Goal: Contribute content

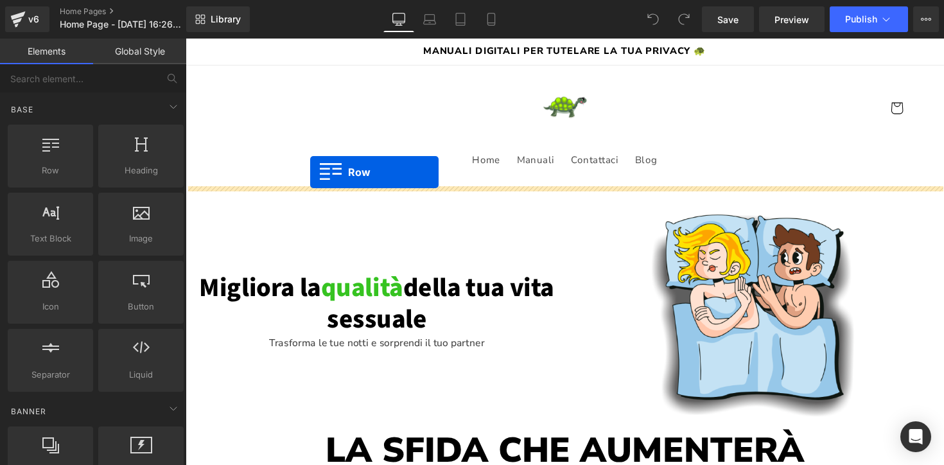
drag, startPoint x: 233, startPoint y: 201, endPoint x: 313, endPoint y: 175, distance: 84.3
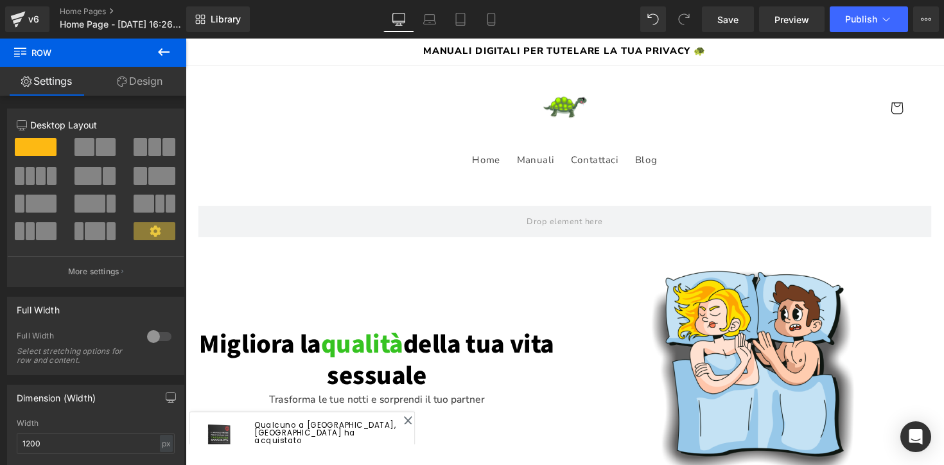
click at [171, 50] on button at bounding box center [163, 53] width 45 height 28
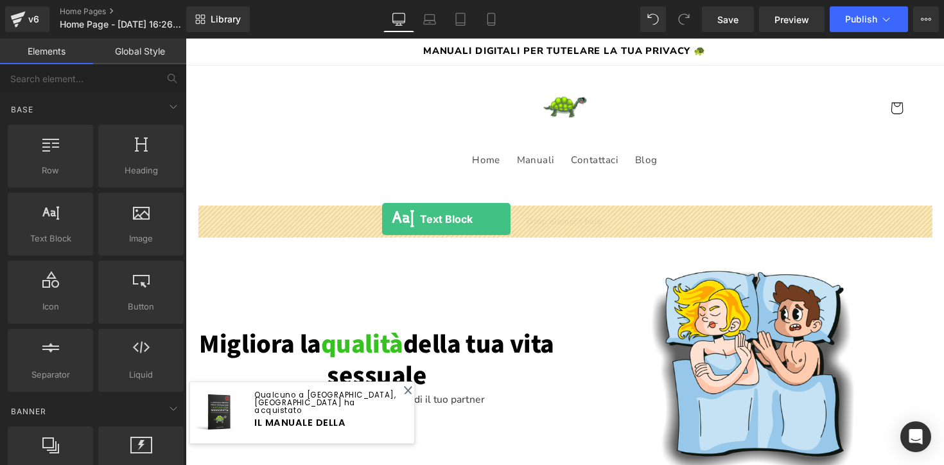
drag, startPoint x: 238, startPoint y: 263, endPoint x: 387, endPoint y: 223, distance: 154.8
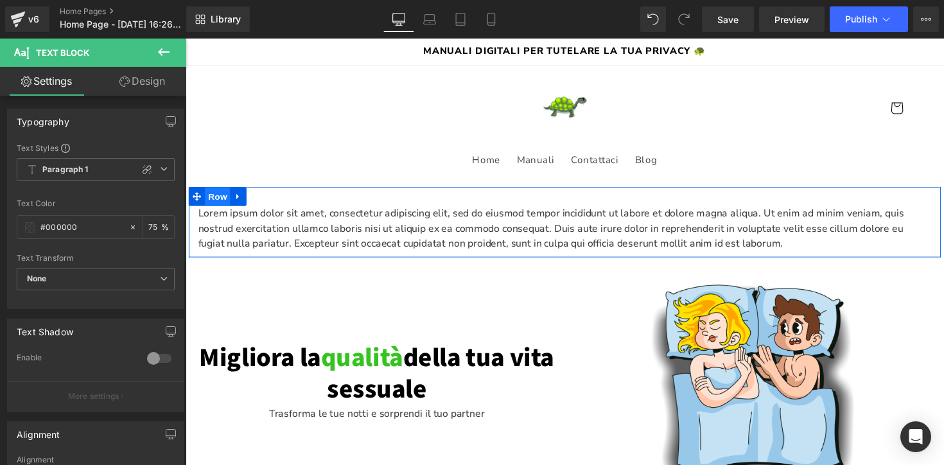
click at [218, 204] on span "Row" at bounding box center [218, 200] width 26 height 19
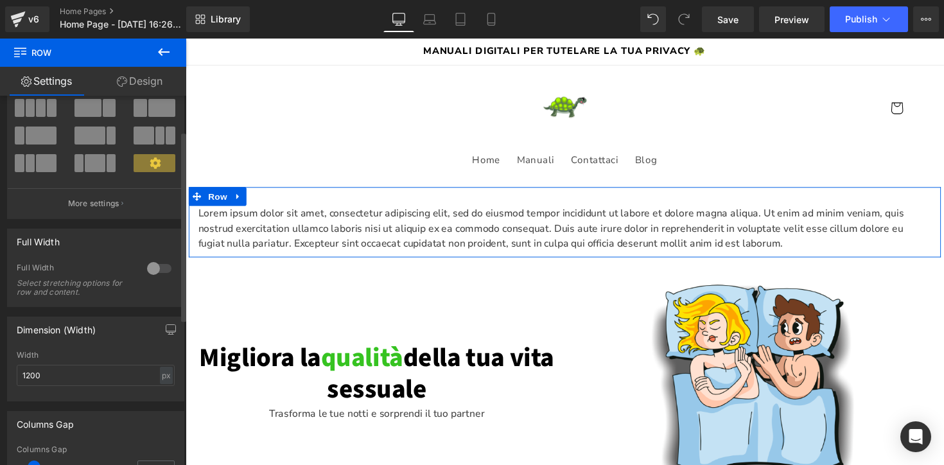
scroll to position [69, 0]
click at [148, 270] on div at bounding box center [159, 267] width 31 height 21
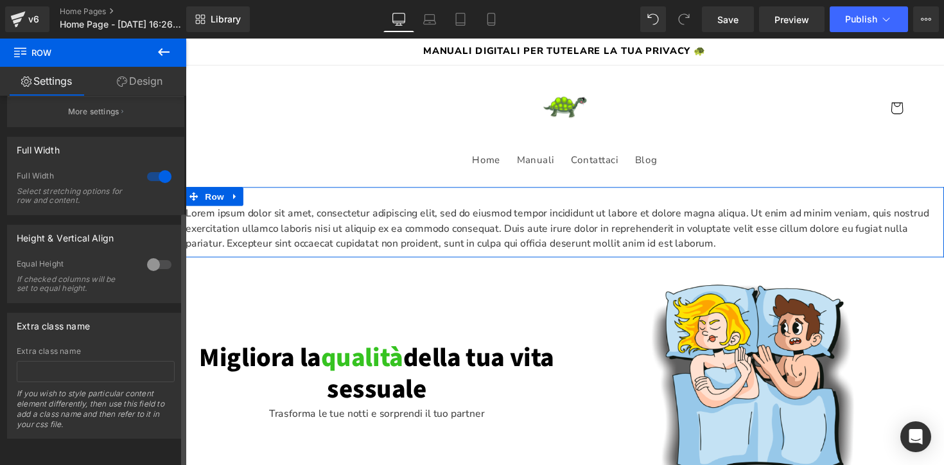
scroll to position [169, 0]
click at [141, 86] on link "Design" at bounding box center [139, 81] width 93 height 29
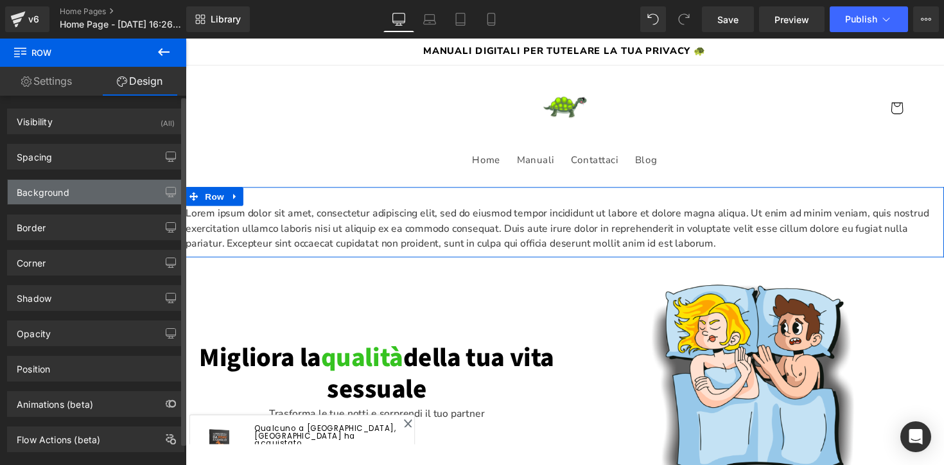
click at [105, 193] on div "Background" at bounding box center [96, 192] width 176 height 24
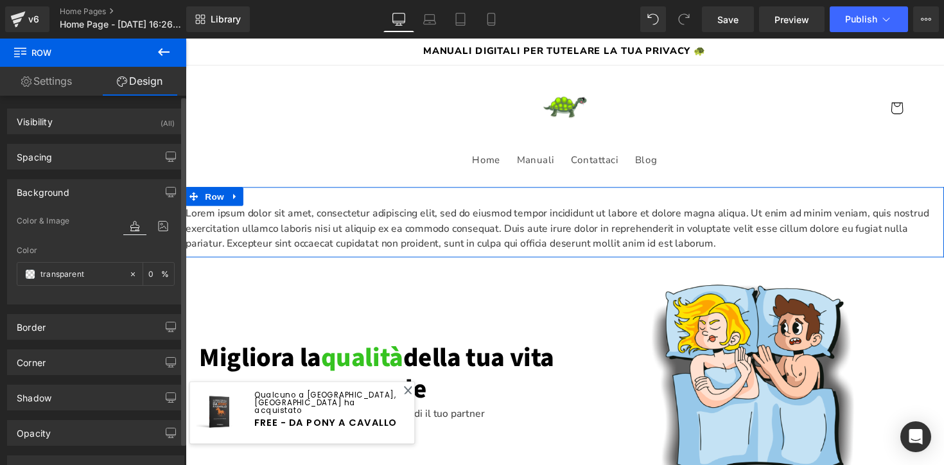
click at [70, 287] on div "Color transparent 0 %" at bounding box center [96, 273] width 158 height 55
click at [70, 276] on input "transparent" at bounding box center [81, 274] width 82 height 14
click at [128, 277] on icon at bounding box center [132, 274] width 9 height 9
click at [50, 279] on input "transparent" at bounding box center [81, 274] width 82 height 14
click at [28, 276] on span at bounding box center [30, 274] width 10 height 10
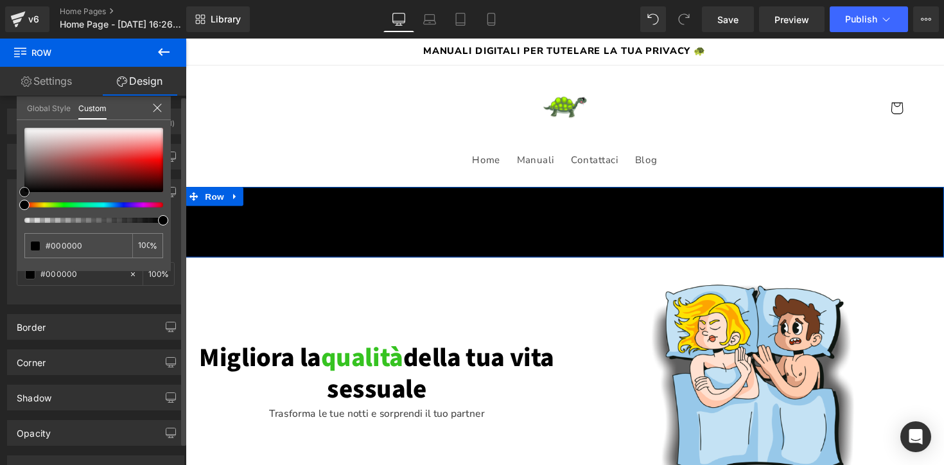
drag, startPoint x: 45, startPoint y: 177, endPoint x: 12, endPoint y: 196, distance: 38.9
click at [12, 196] on div "Background Color & Image color Color transparent 0 % Image Replace Image Upload…" at bounding box center [96, 236] width 192 height 135
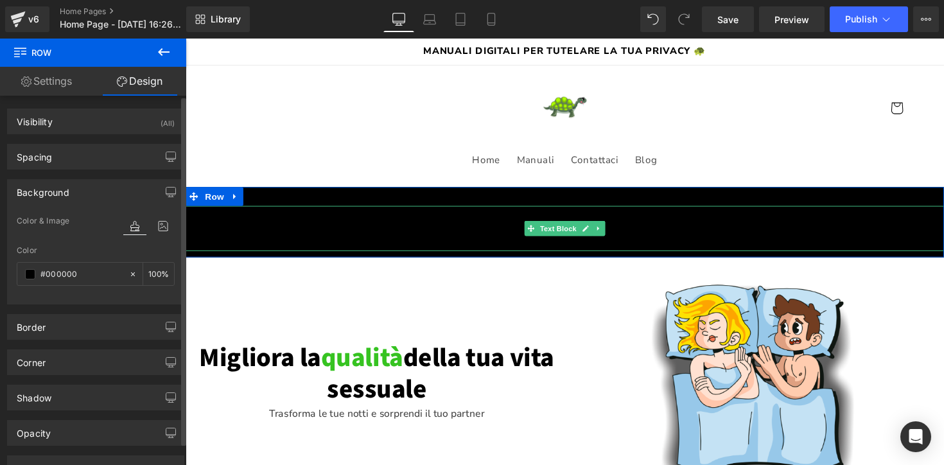
click at [320, 232] on p "Lorem ipsum dolor sit amet, consectetur adipiscing elit, sed do eiusmod tempor …" at bounding box center [574, 233] width 777 height 46
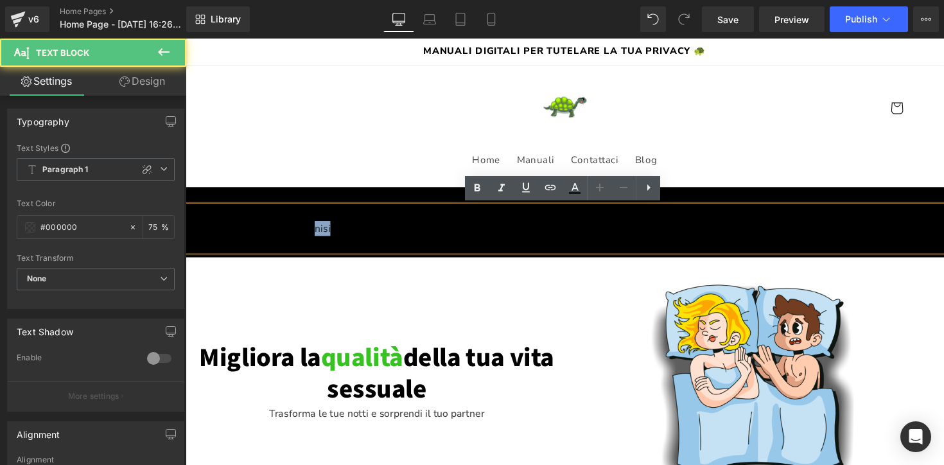
click at [320, 232] on p "Lorem ipsum dolor sit amet, consectetur adipiscing elit, sed do eiusmod tempor …" at bounding box center [574, 233] width 777 height 46
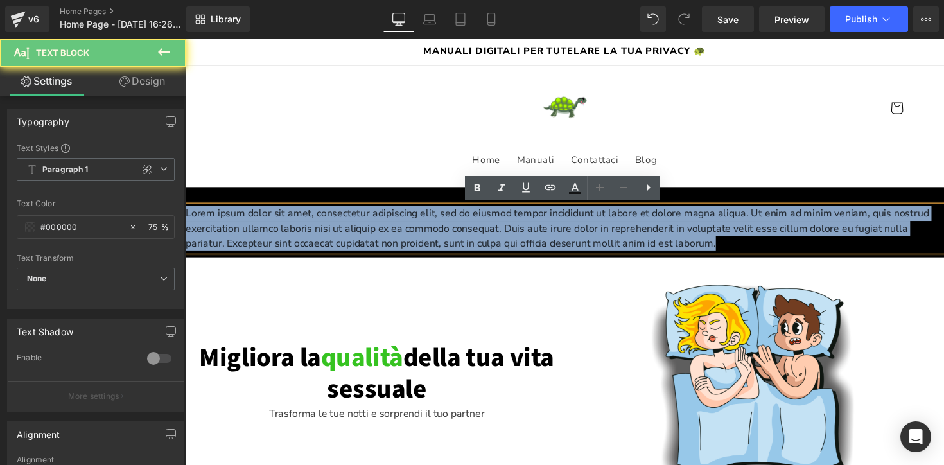
click at [320, 232] on p "Lorem ipsum dolor sit amet, consectetur adipiscing elit, sed do eiusmod tempor …" at bounding box center [574, 233] width 777 height 46
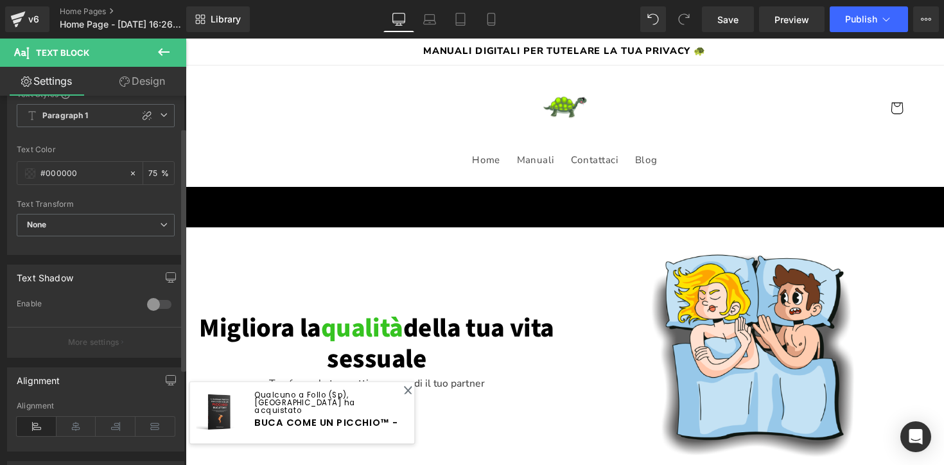
scroll to position [48, 0]
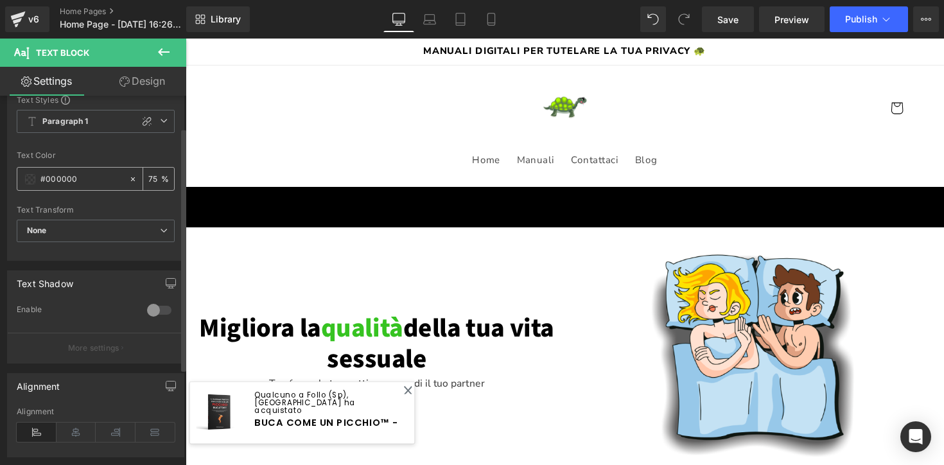
click at [27, 184] on div "#000000" at bounding box center [72, 179] width 111 height 22
click at [29, 180] on span at bounding box center [30, 179] width 10 height 10
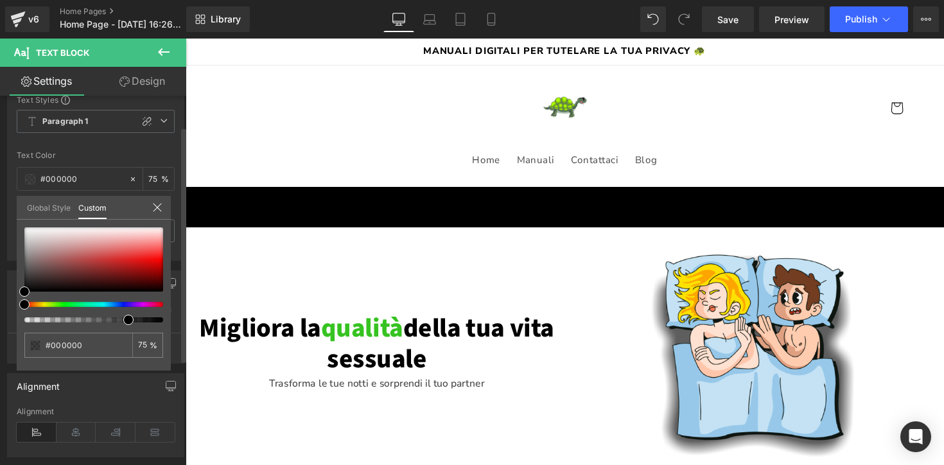
click at [51, 208] on link "Global Style" at bounding box center [49, 207] width 44 height 22
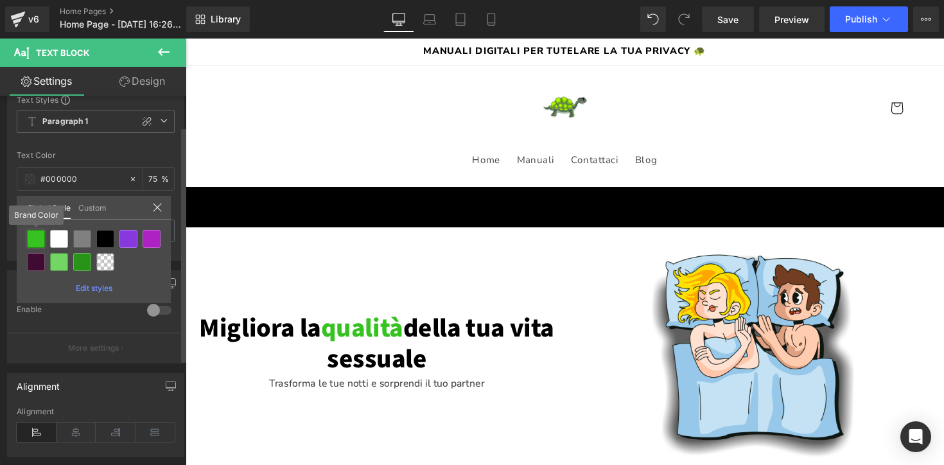
click at [40, 238] on div at bounding box center [36, 239] width 18 height 18
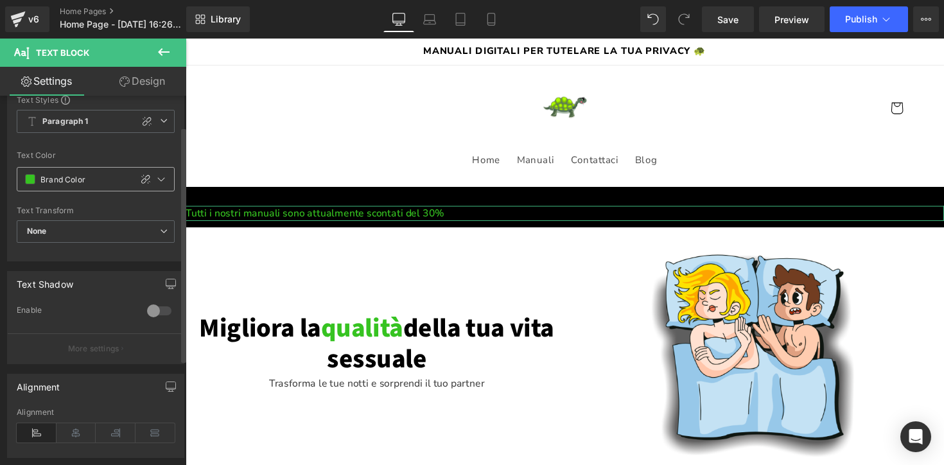
click at [27, 183] on span at bounding box center [30, 179] width 10 height 10
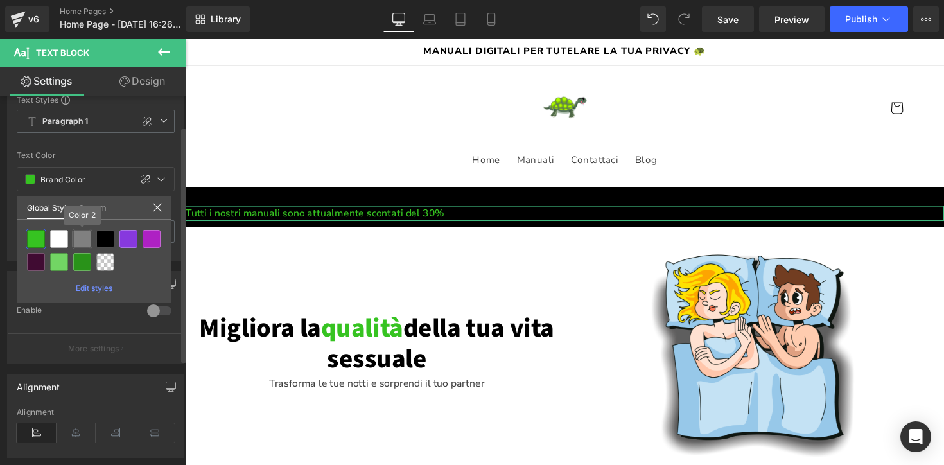
click at [68, 242] on div at bounding box center [59, 239] width 21 height 21
click at [63, 241] on div at bounding box center [59, 239] width 18 height 18
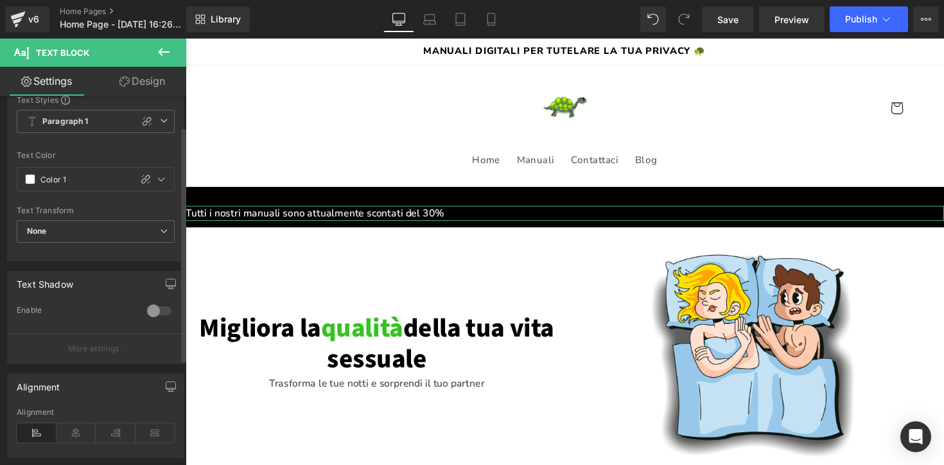
click at [70, 432] on icon at bounding box center [76, 432] width 40 height 19
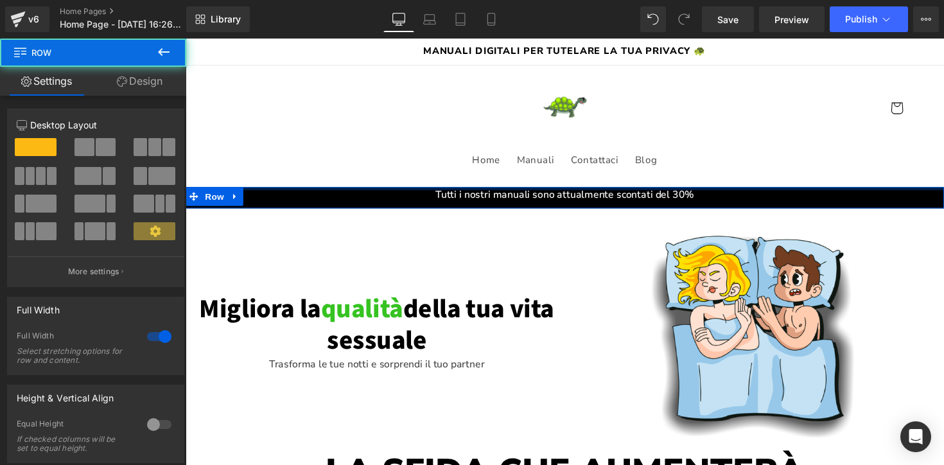
drag, startPoint x: 486, startPoint y: 207, endPoint x: 486, endPoint y: 182, distance: 25.7
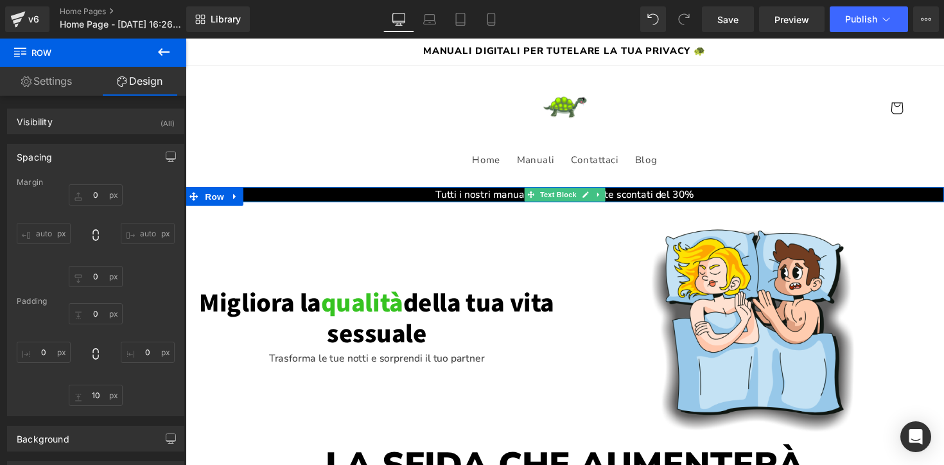
drag, startPoint x: 503, startPoint y: 211, endPoint x: 504, endPoint y: 195, distance: 15.5
click at [504, 195] on div "Tutti i nostri manuali sono attualmente scontati del 30% Text Block Row" at bounding box center [574, 198] width 777 height 15
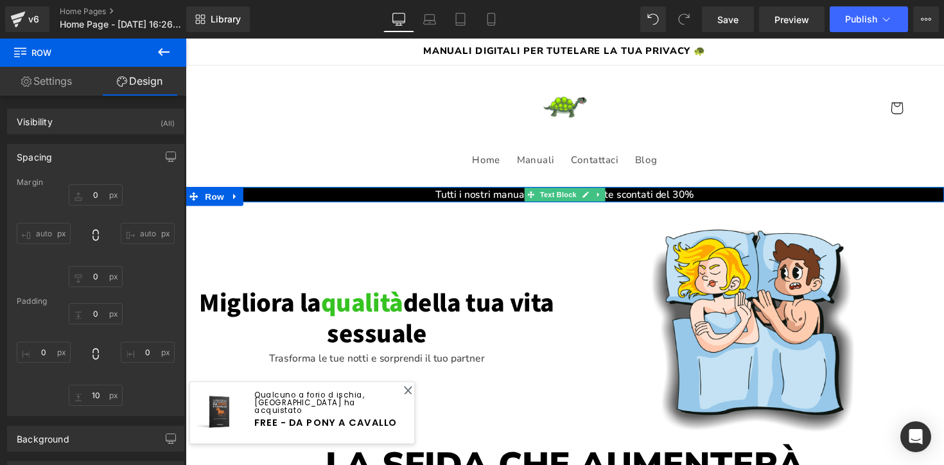
click at [528, 196] on p "Tutti i nostri manuali sono attualmente scontati del 30%" at bounding box center [574, 198] width 777 height 15
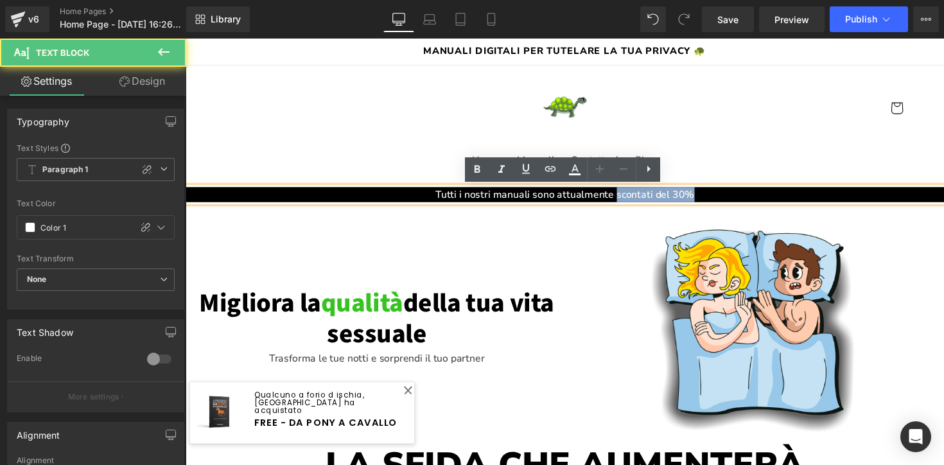
drag, startPoint x: 627, startPoint y: 197, endPoint x: 708, endPoint y: 197, distance: 80.9
click at [708, 197] on p "Tutti i nostri manuali sono attualmente scontati del 30%" at bounding box center [574, 198] width 777 height 15
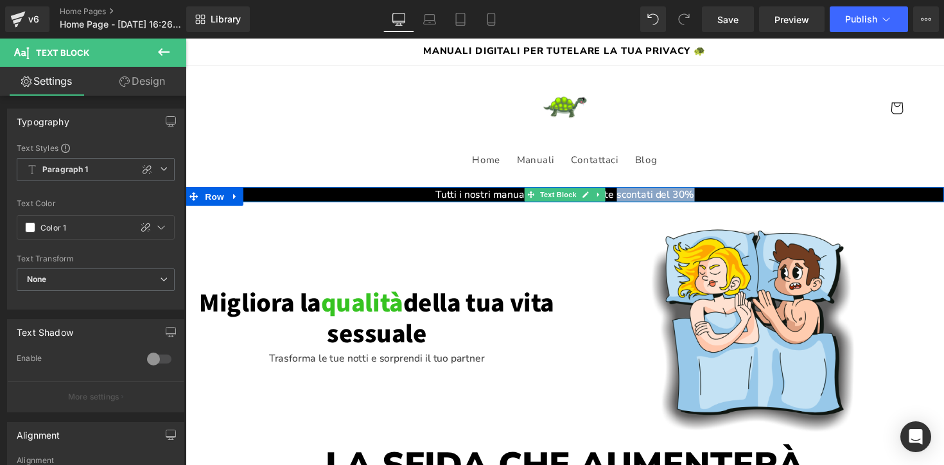
click at [639, 202] on p "Tutti i nostri manuali sono attualmente scontati del 30%" at bounding box center [574, 198] width 777 height 15
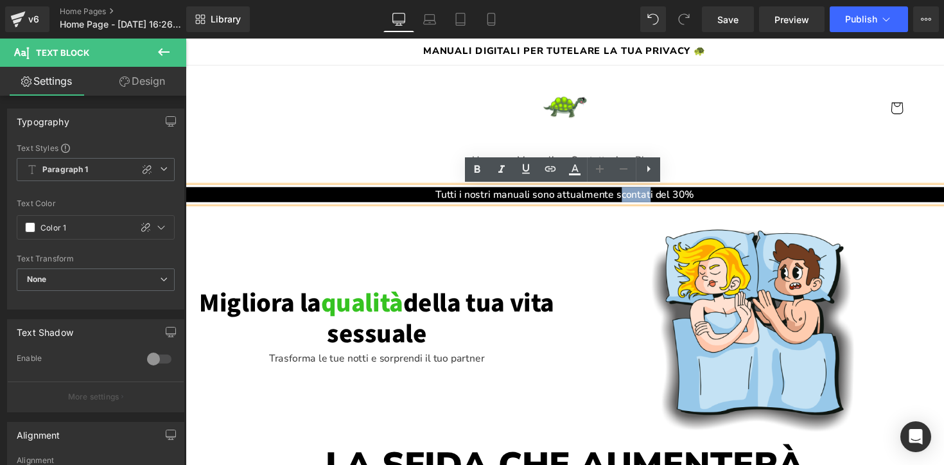
drag, startPoint x: 629, startPoint y: 198, endPoint x: 661, endPoint y: 198, distance: 31.5
click at [661, 198] on p "Tutti i nostri manuali sono attualmente scontati del 30%" at bounding box center [574, 198] width 777 height 15
drag, startPoint x: 625, startPoint y: 198, endPoint x: 704, endPoint y: 198, distance: 79.0
click at [704, 198] on p "Tutti i nostri manuali sono attualmente scontati del 30%" at bounding box center [574, 198] width 777 height 15
click at [580, 173] on icon at bounding box center [574, 169] width 15 height 15
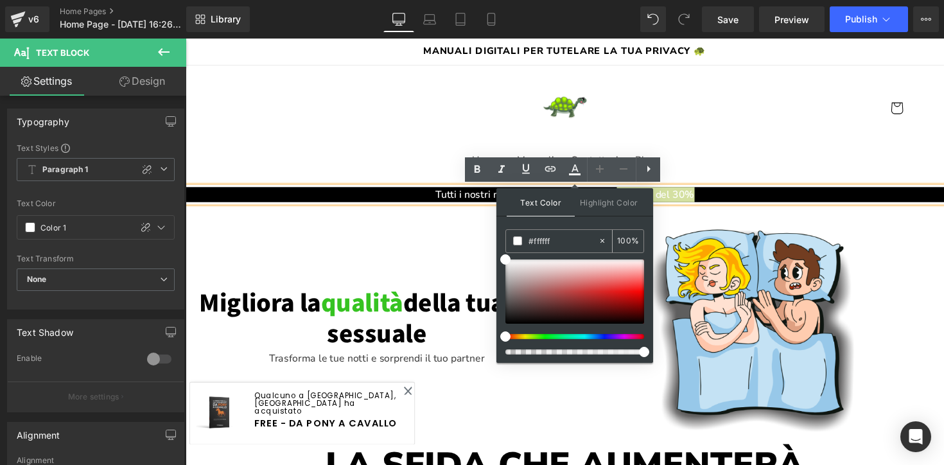
click at [0, 0] on input "#ffffff" at bounding box center [0, 0] width 0 height 0
paste input "36C321"
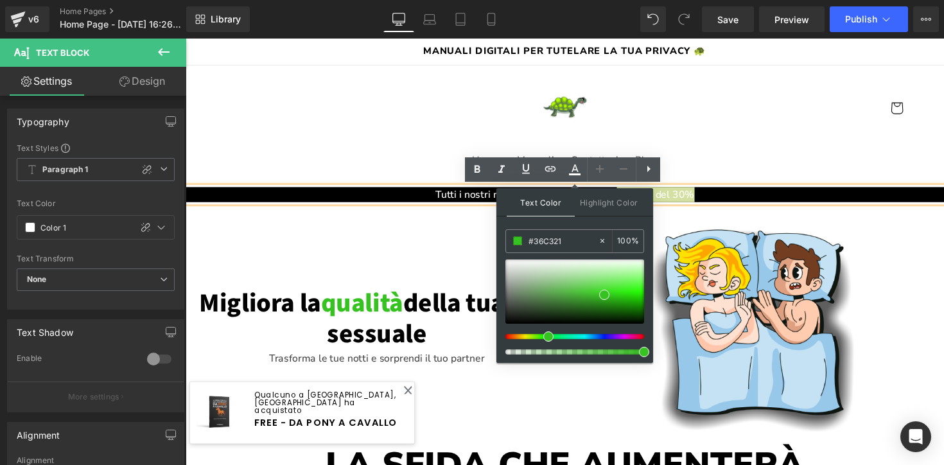
type input "#36C321"
click at [596, 227] on div "Text Color Highlight Color #333333 #36C321 100 % transparent 0 %" at bounding box center [574, 275] width 157 height 175
click at [581, 225] on div "Text Color Highlight Color #333333 #36C321 100 % transparent 0 %" at bounding box center [574, 275] width 157 height 175
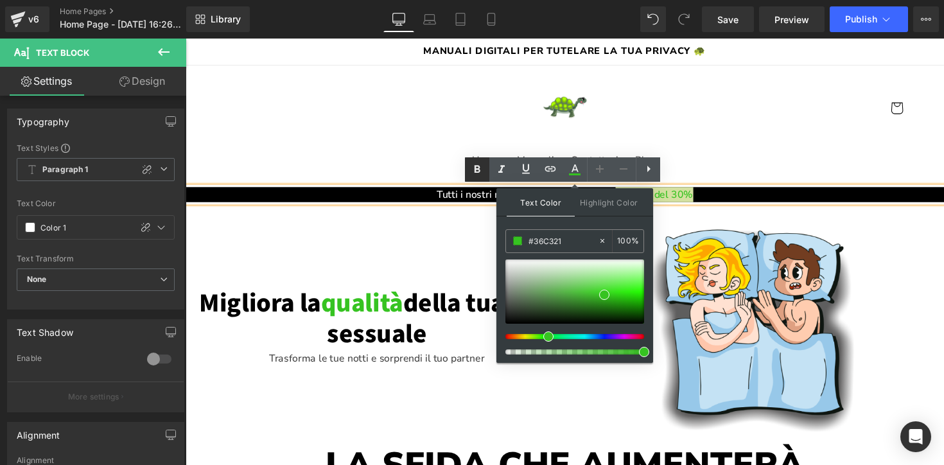
click at [478, 167] on icon at bounding box center [476, 169] width 15 height 15
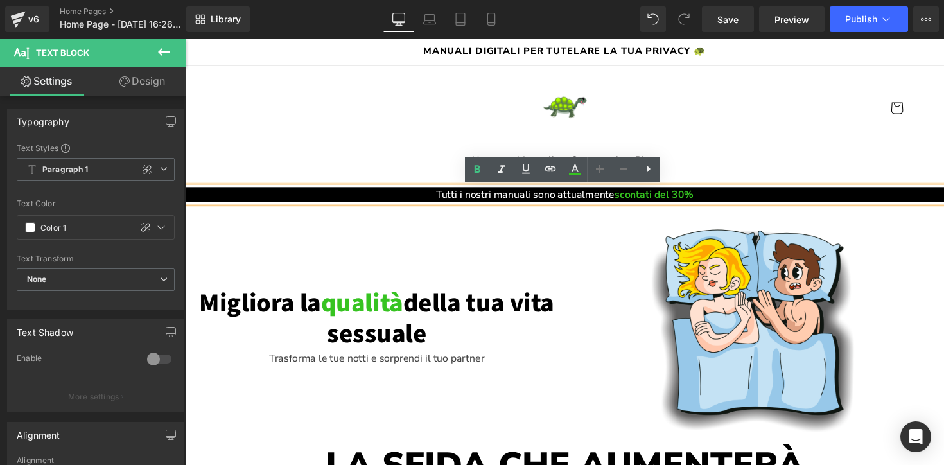
click at [665, 200] on span "scontati del 30%" at bounding box center [665, 198] width 81 height 14
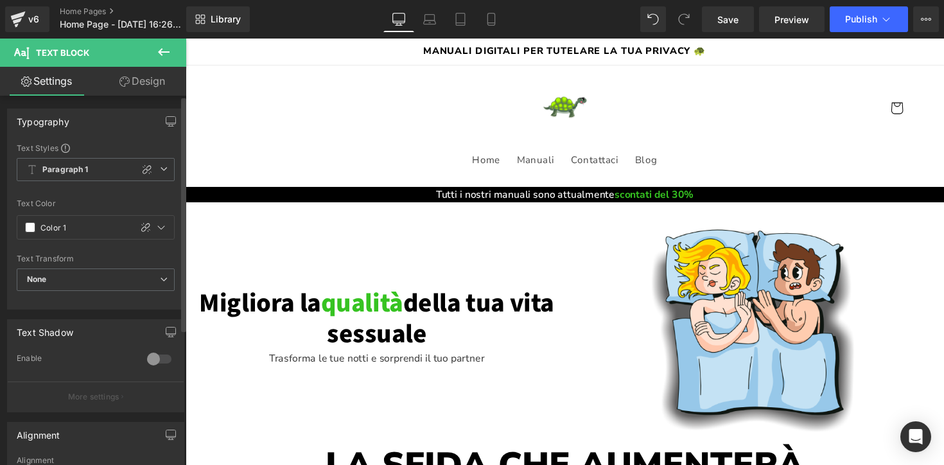
click at [109, 192] on div at bounding box center [96, 191] width 158 height 8
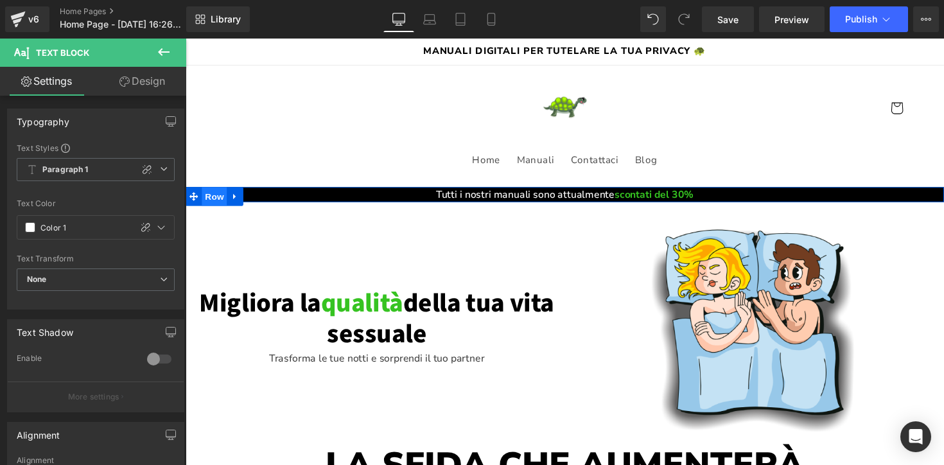
click at [217, 200] on span "Row" at bounding box center [215, 200] width 26 height 19
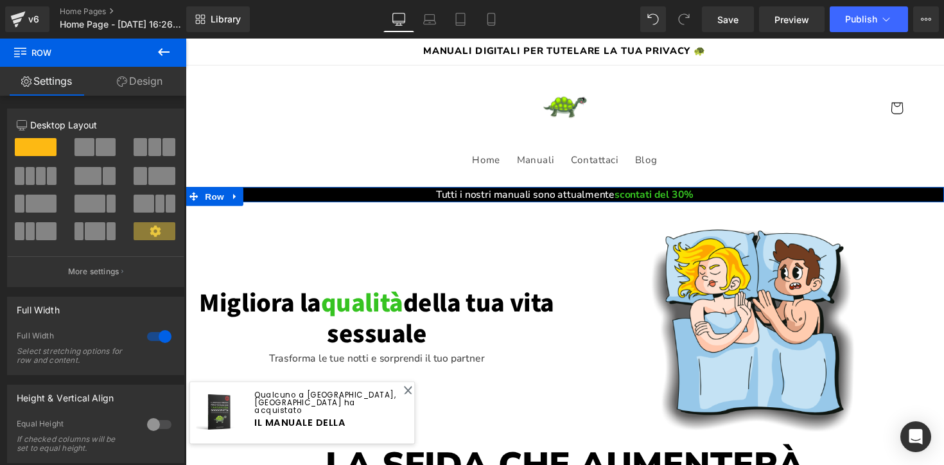
click at [138, 85] on link "Design" at bounding box center [139, 81] width 93 height 29
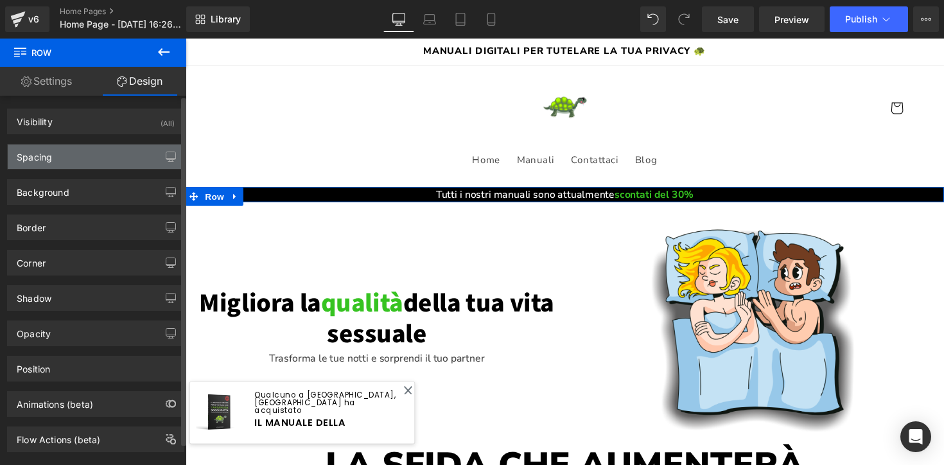
click at [74, 155] on div "Spacing" at bounding box center [96, 156] width 176 height 24
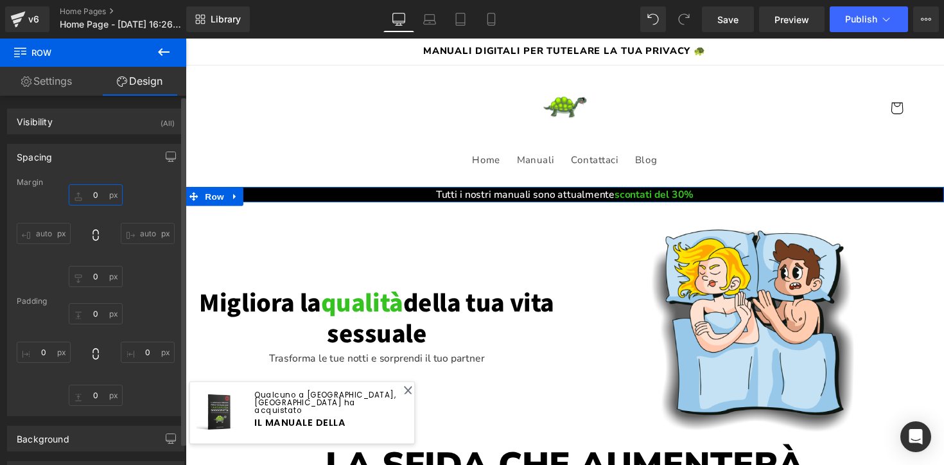
click at [91, 193] on input "0" at bounding box center [96, 194] width 54 height 21
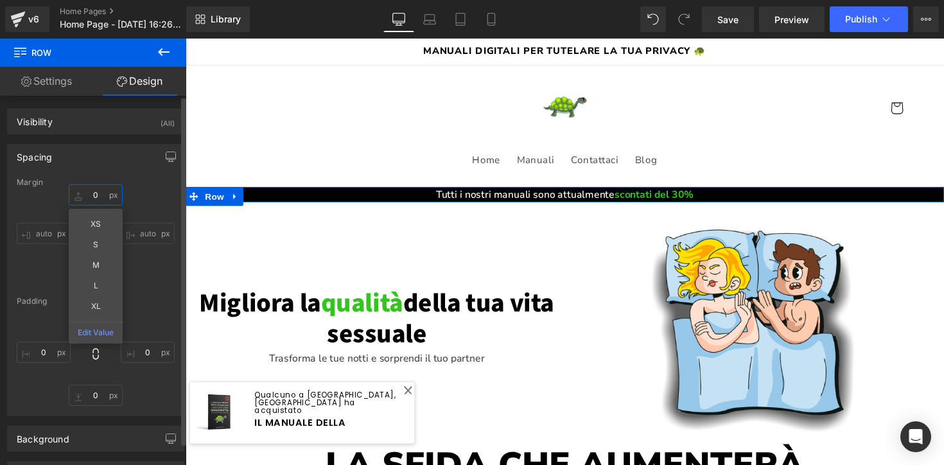
click at [91, 193] on input "0" at bounding box center [96, 194] width 54 height 21
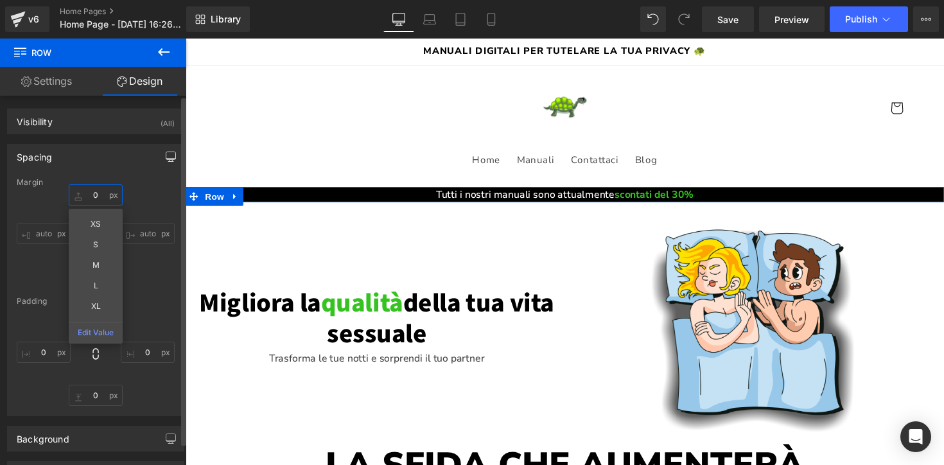
type input "5"
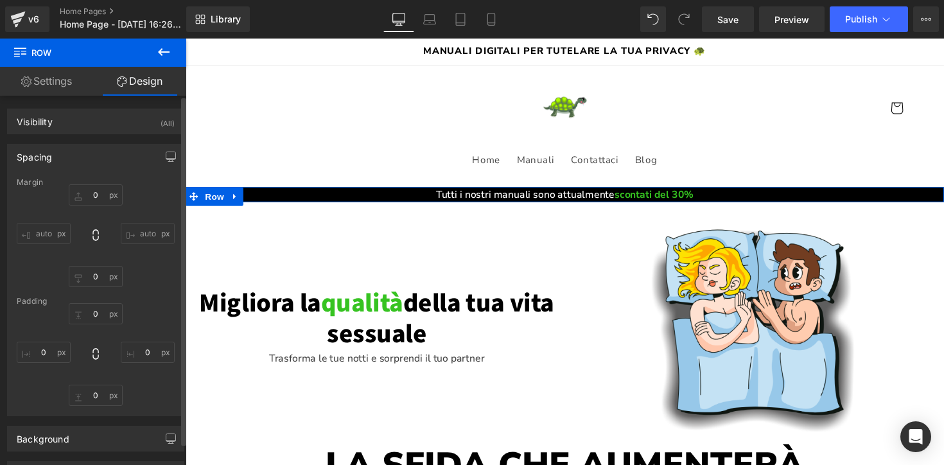
click at [144, 291] on div "Margin auto 0 auto [GEOGRAPHIC_DATA] 0 0 0 0" at bounding box center [96, 297] width 176 height 238
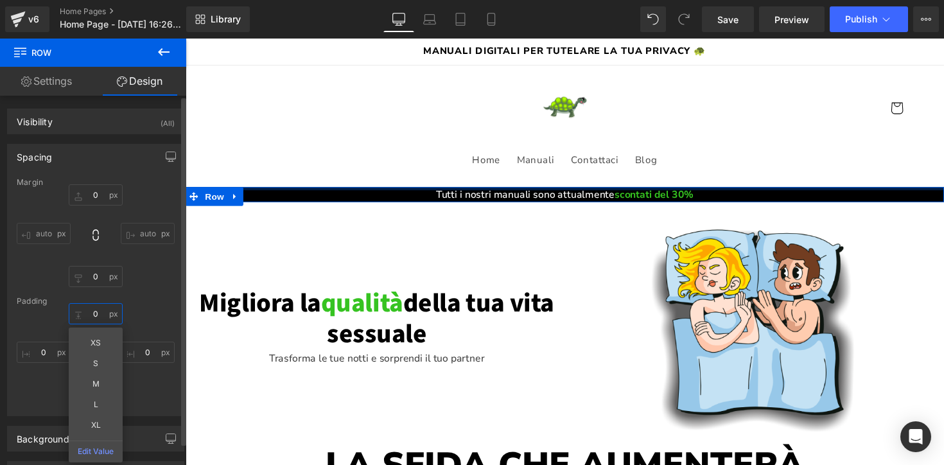
click at [96, 314] on input "0" at bounding box center [96, 313] width 54 height 21
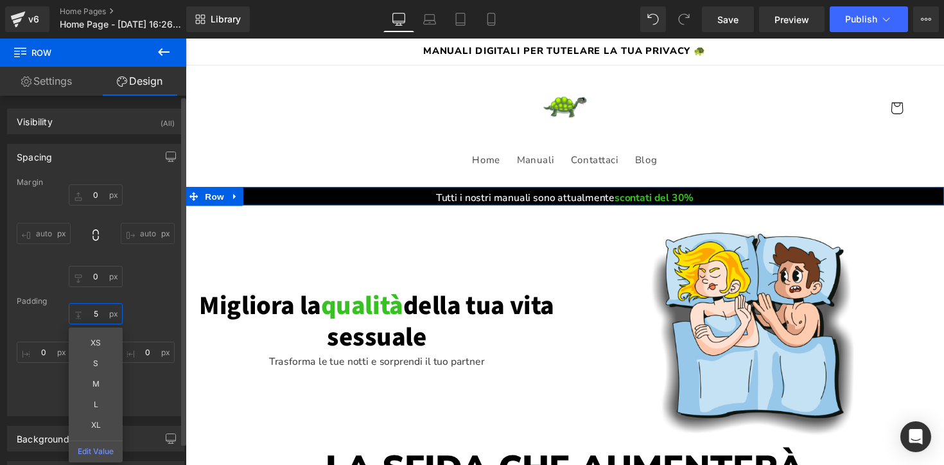
type input "5"
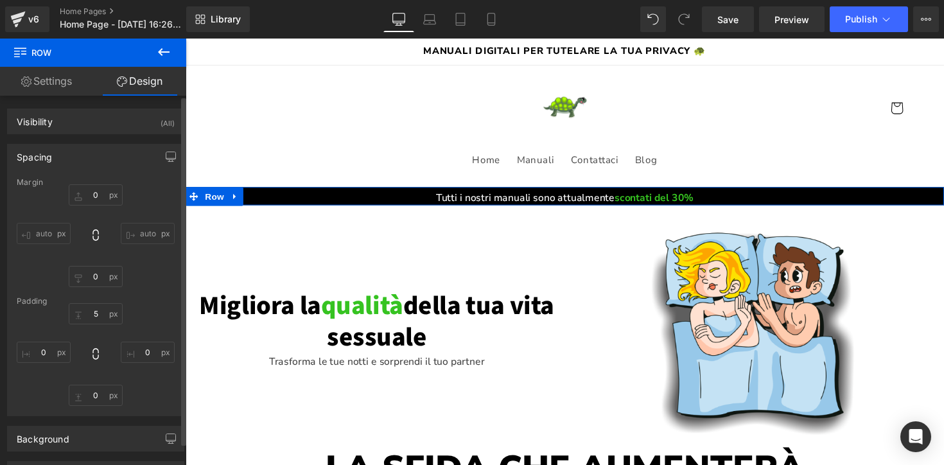
click at [130, 318] on div "5 0 0 0" at bounding box center [96, 354] width 158 height 103
click at [96, 392] on input "0" at bounding box center [96, 395] width 54 height 21
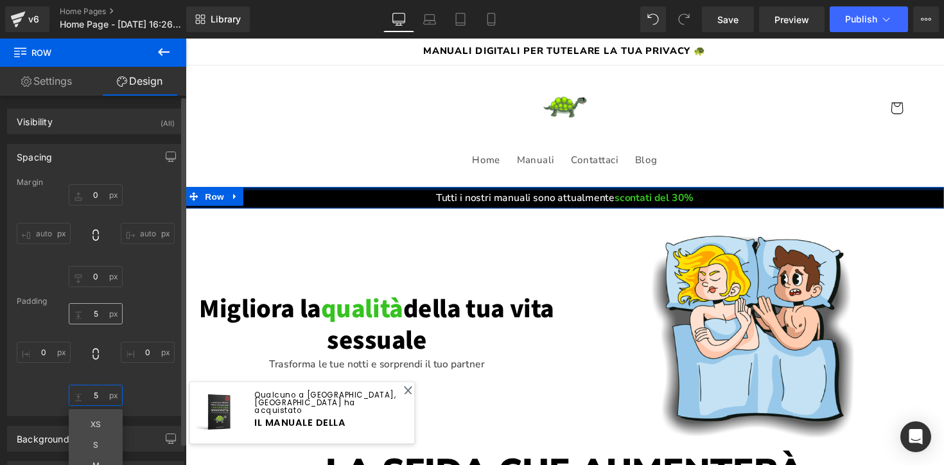
type input "5"
click at [92, 311] on input "5" at bounding box center [96, 313] width 54 height 21
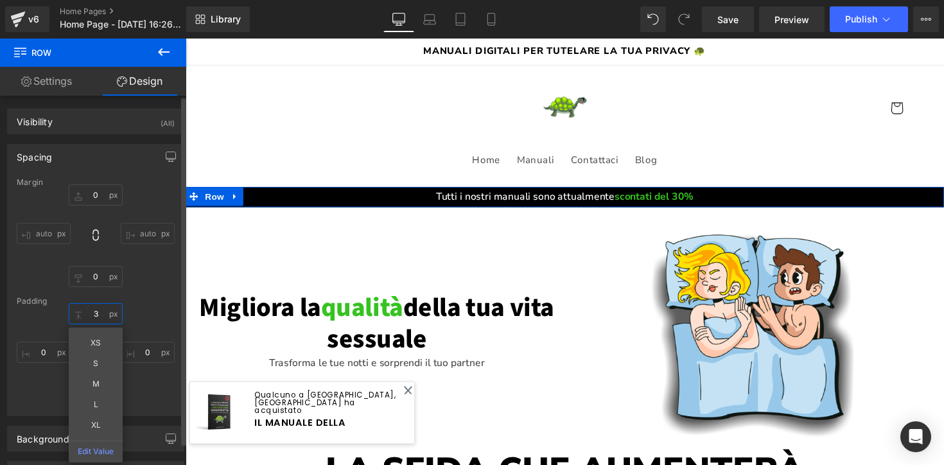
type input "3"
click at [134, 324] on div "3 XS S M L XL Edit Value 0 5 0" at bounding box center [96, 354] width 158 height 103
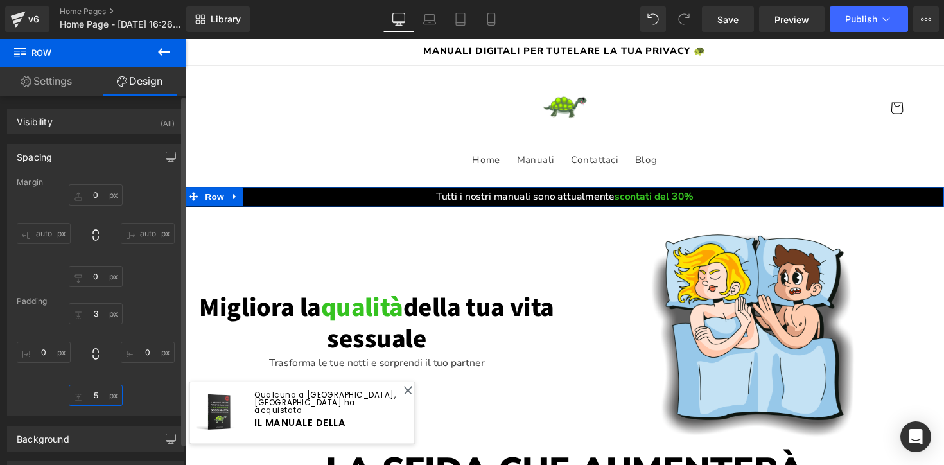
click at [93, 391] on input "5" at bounding box center [96, 395] width 54 height 21
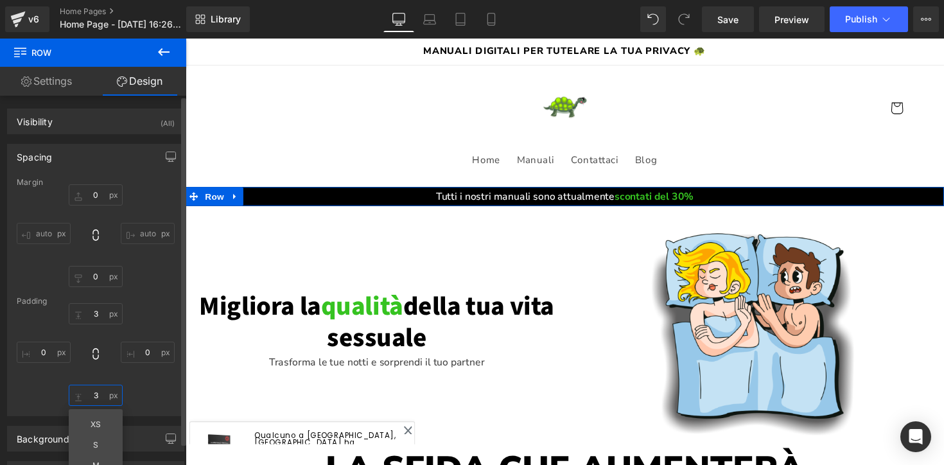
type input "3"
click at [105, 378] on div "3 0 3 XS S M L XL Edit Value 0" at bounding box center [96, 354] width 158 height 103
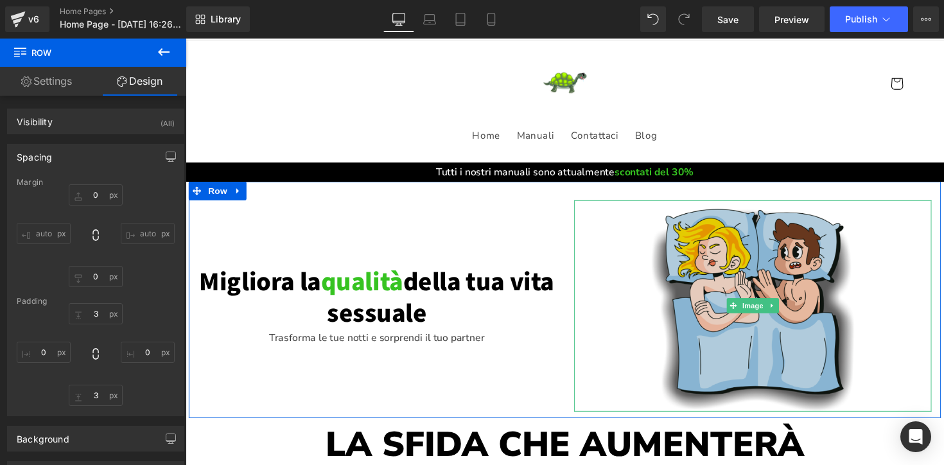
scroll to position [27, 0]
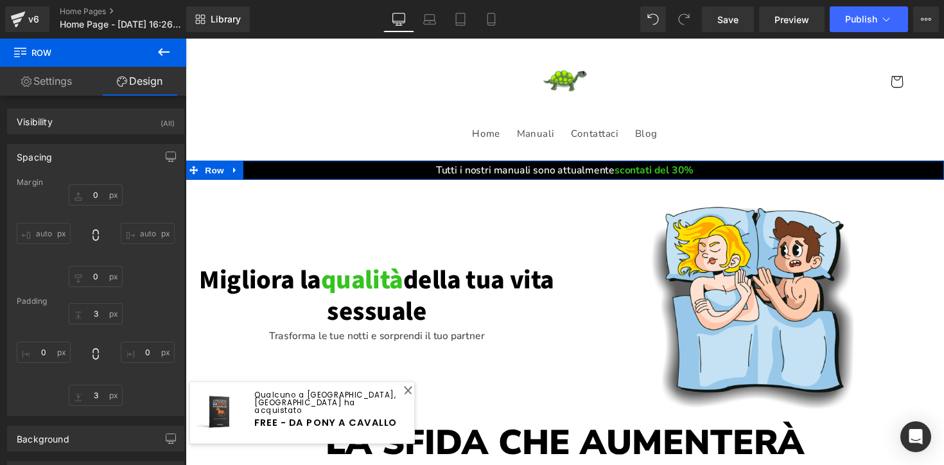
click at [44, 81] on link "Settings" at bounding box center [46, 81] width 93 height 29
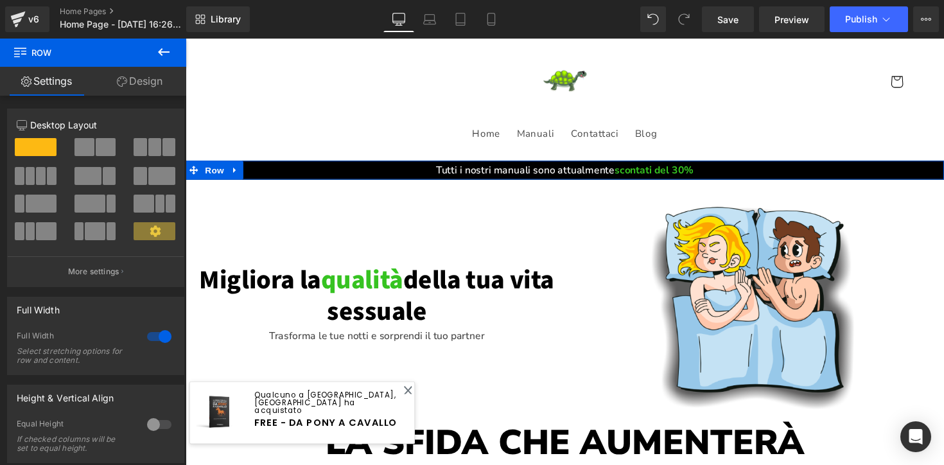
click at [131, 87] on link "Design" at bounding box center [139, 81] width 93 height 29
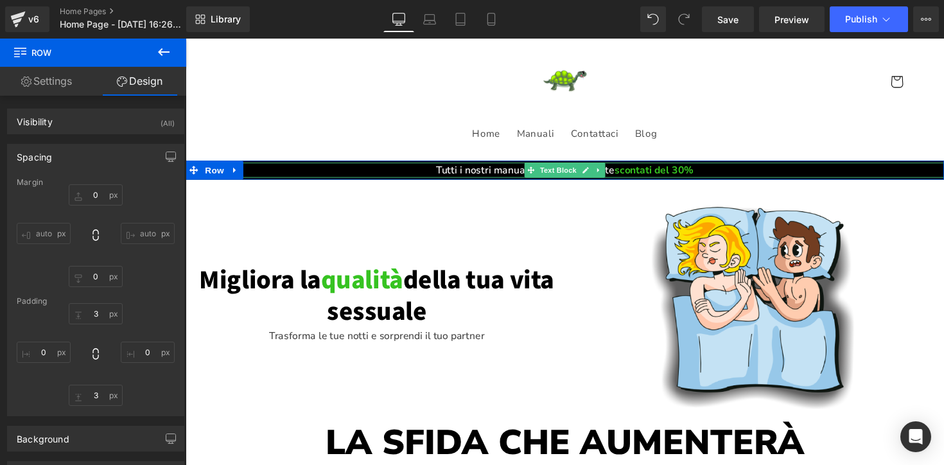
click at [418, 175] on p "Tutti i nostri manuali sono attualmente scontati del 30%" at bounding box center [574, 173] width 777 height 15
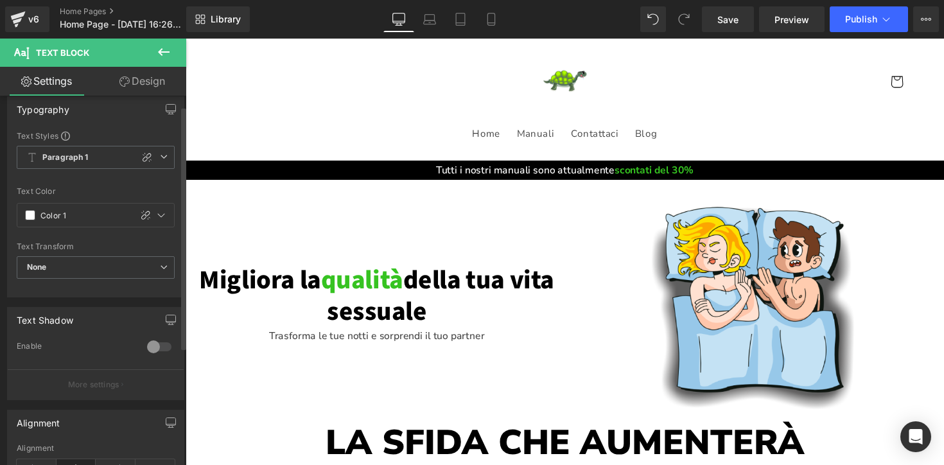
scroll to position [16, 0]
click at [142, 152] on icon at bounding box center [147, 153] width 10 height 10
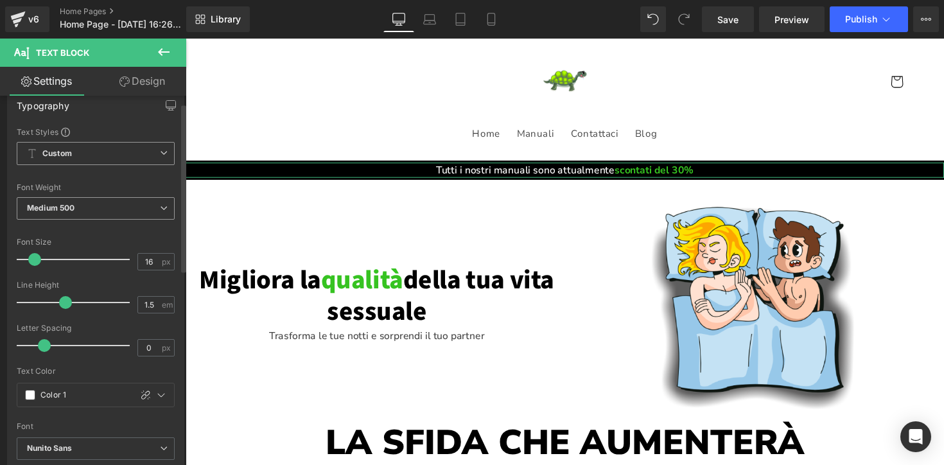
click at [118, 215] on span "Medium 500" at bounding box center [96, 208] width 158 height 22
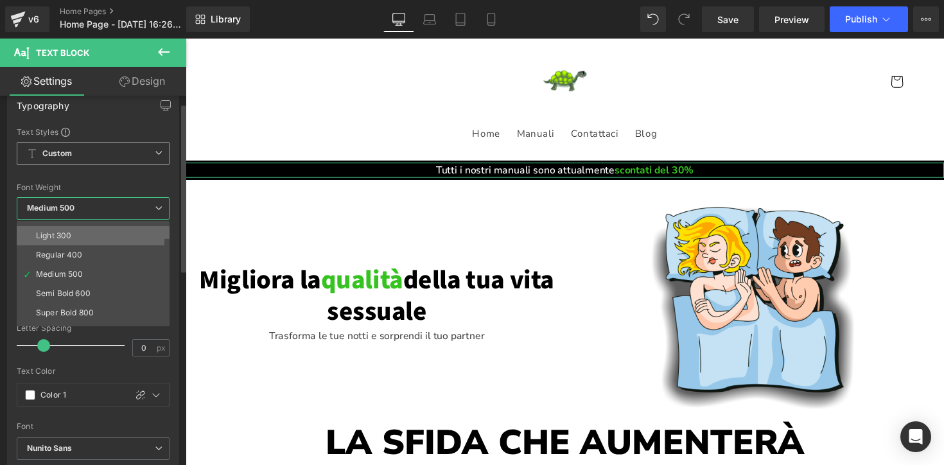
scroll to position [40, 0]
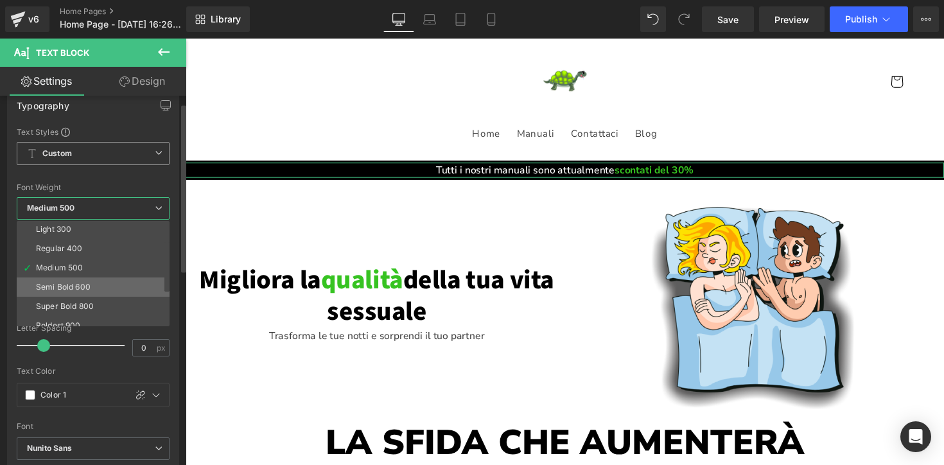
click at [97, 288] on li "Semi Bold 600" at bounding box center [96, 286] width 159 height 19
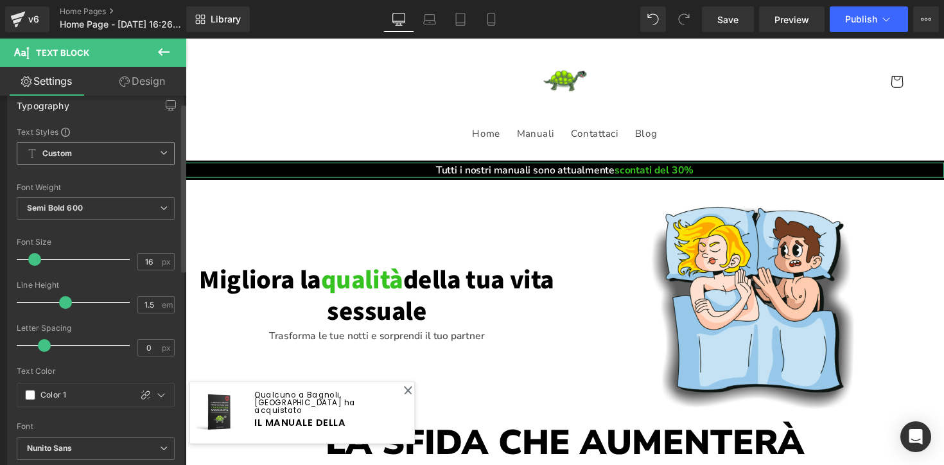
click at [143, 180] on div "Font Default Source Sans 3 Nunito Sans Bangers [PERSON_NAME] Nunito Sans Defaul…" at bounding box center [96, 281] width 158 height 311
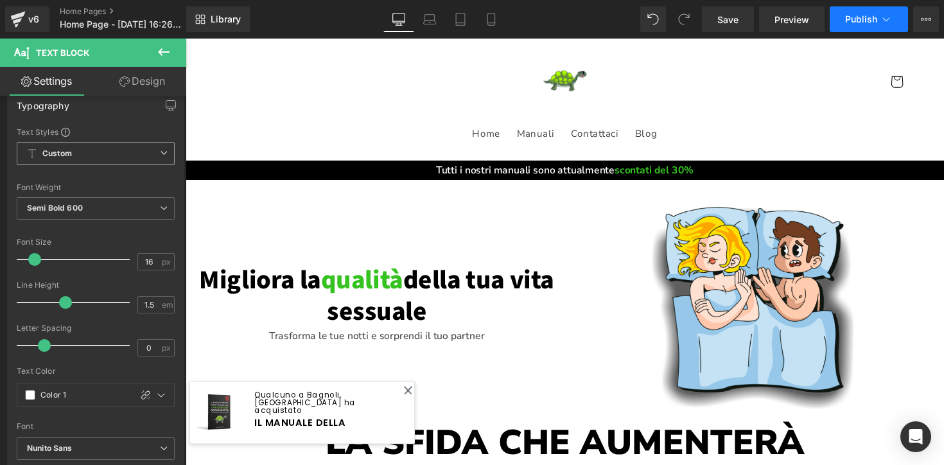
click at [863, 15] on span "Publish" at bounding box center [861, 19] width 32 height 10
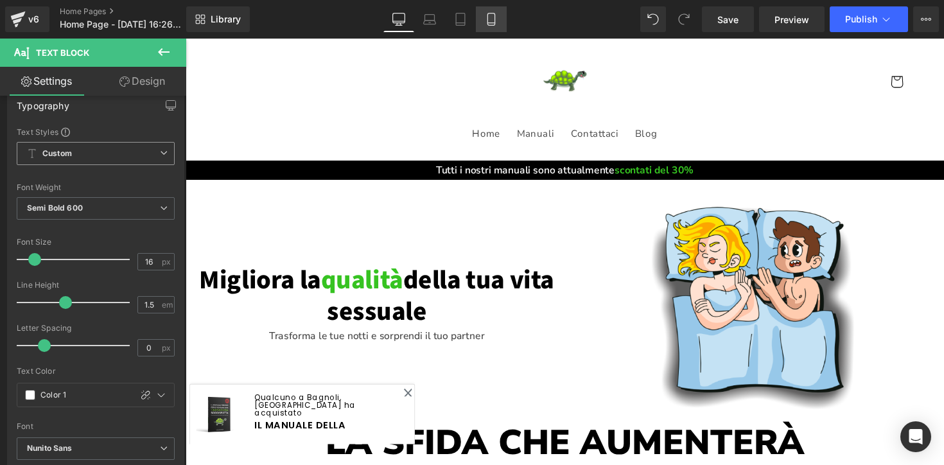
click at [492, 21] on icon at bounding box center [491, 19] width 13 height 13
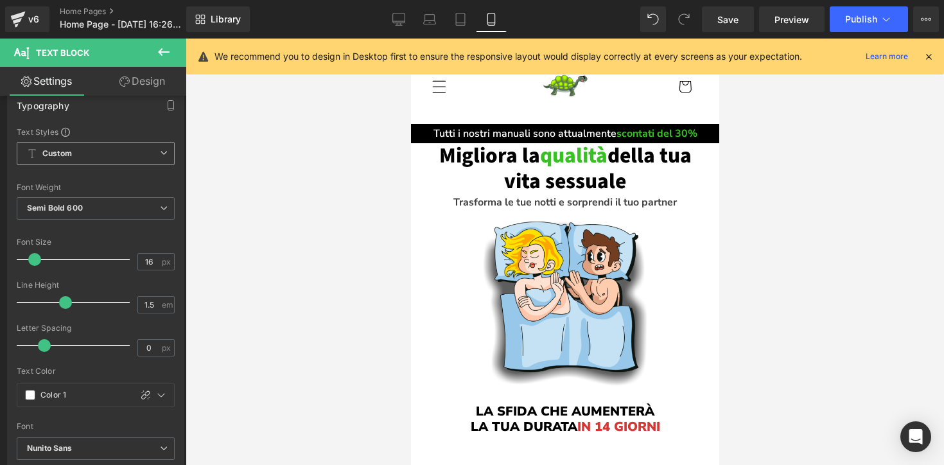
scroll to position [0, 0]
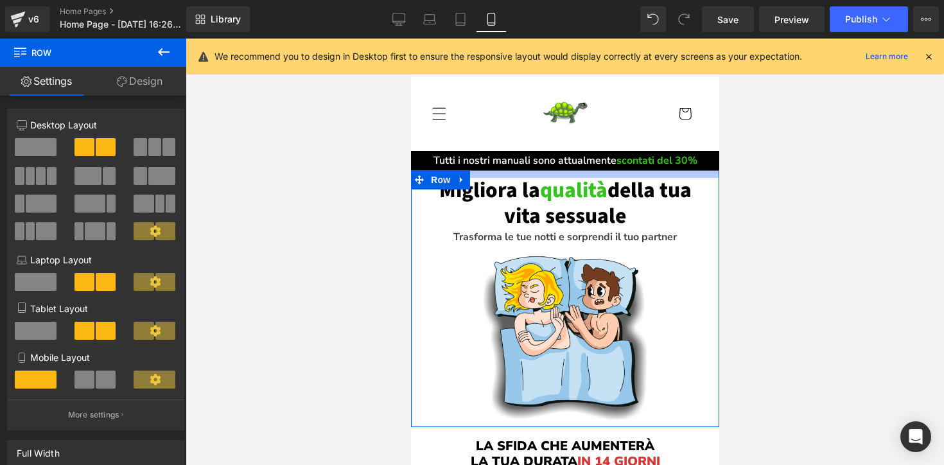
drag, startPoint x: 586, startPoint y: 172, endPoint x: 585, endPoint y: 180, distance: 7.7
click at [585, 180] on div "Migliora la qualità della tua vita sessuale Heading Trasforma le tue notti e so…" at bounding box center [564, 298] width 308 height 257
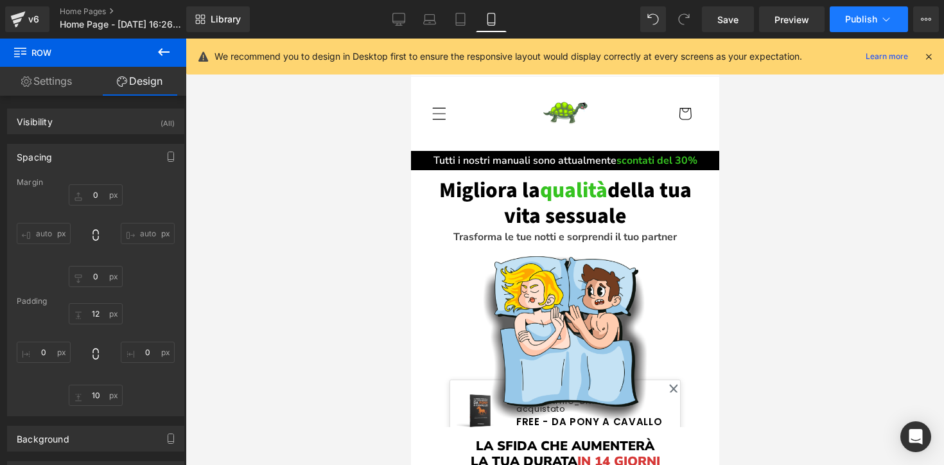
click at [861, 17] on span "Publish" at bounding box center [861, 19] width 32 height 10
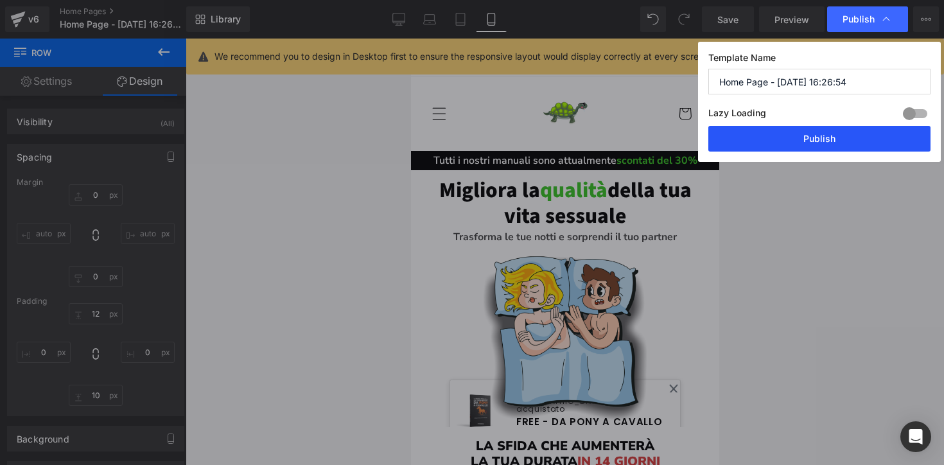
click at [809, 143] on button "Publish" at bounding box center [819, 139] width 222 height 26
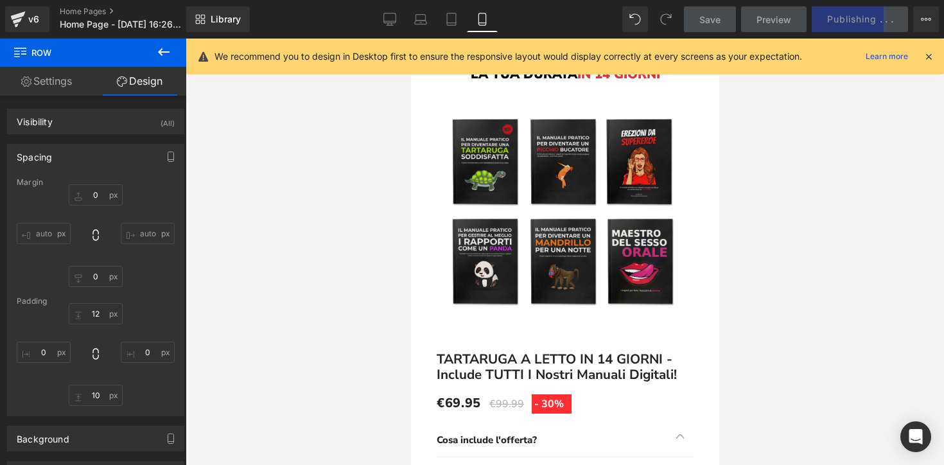
scroll to position [180, 0]
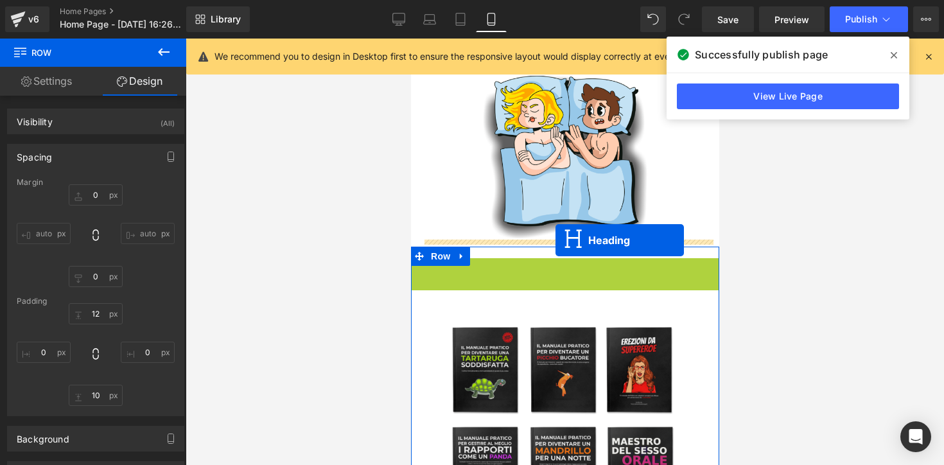
drag, startPoint x: 557, startPoint y: 276, endPoint x: 555, endPoint y: 240, distance: 36.0
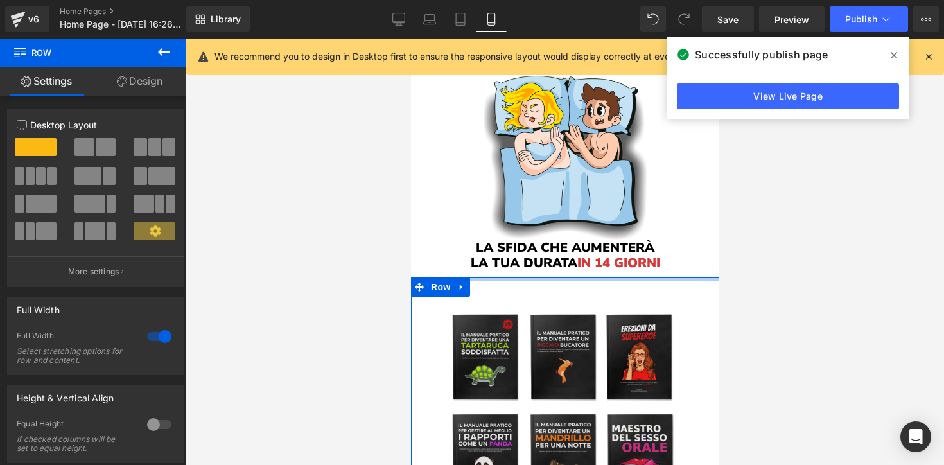
drag, startPoint x: 555, startPoint y: 277, endPoint x: 557, endPoint y: 256, distance: 21.3
